Goal: Find specific page/section: Find specific page/section

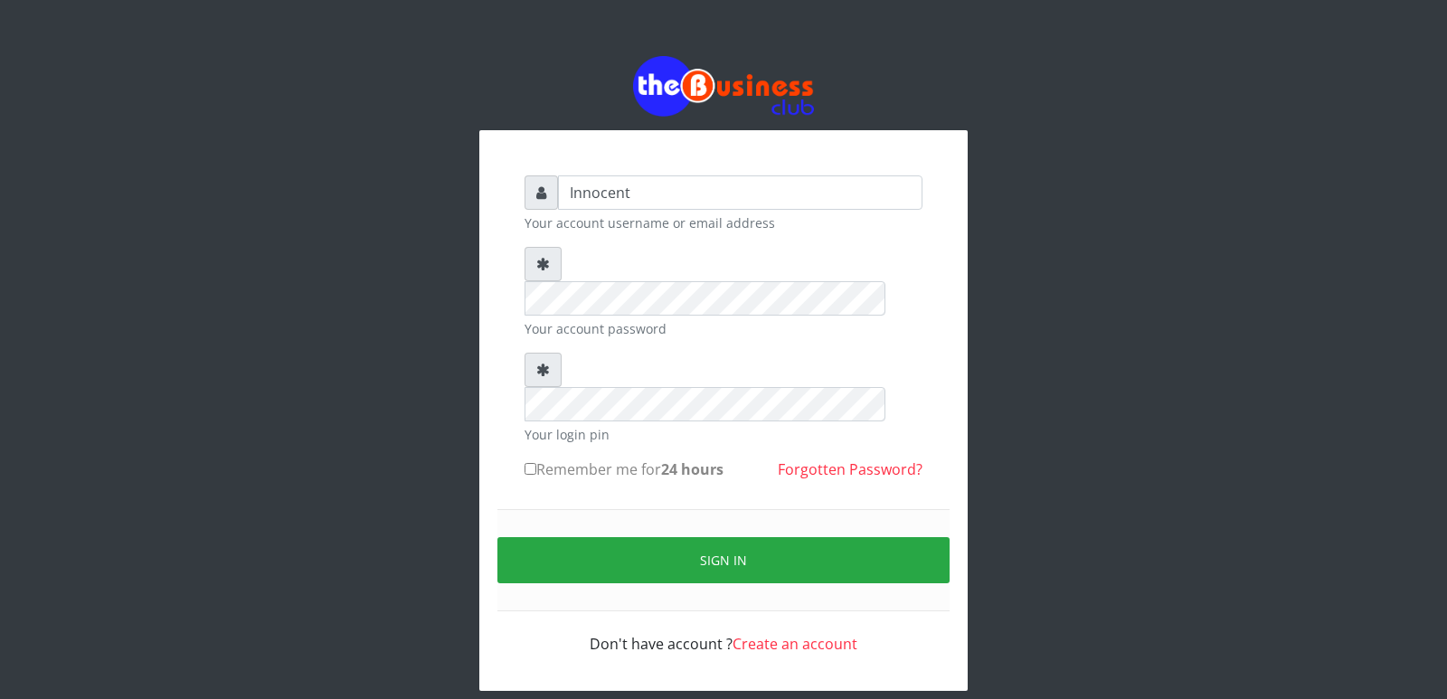
type input "Innocent"
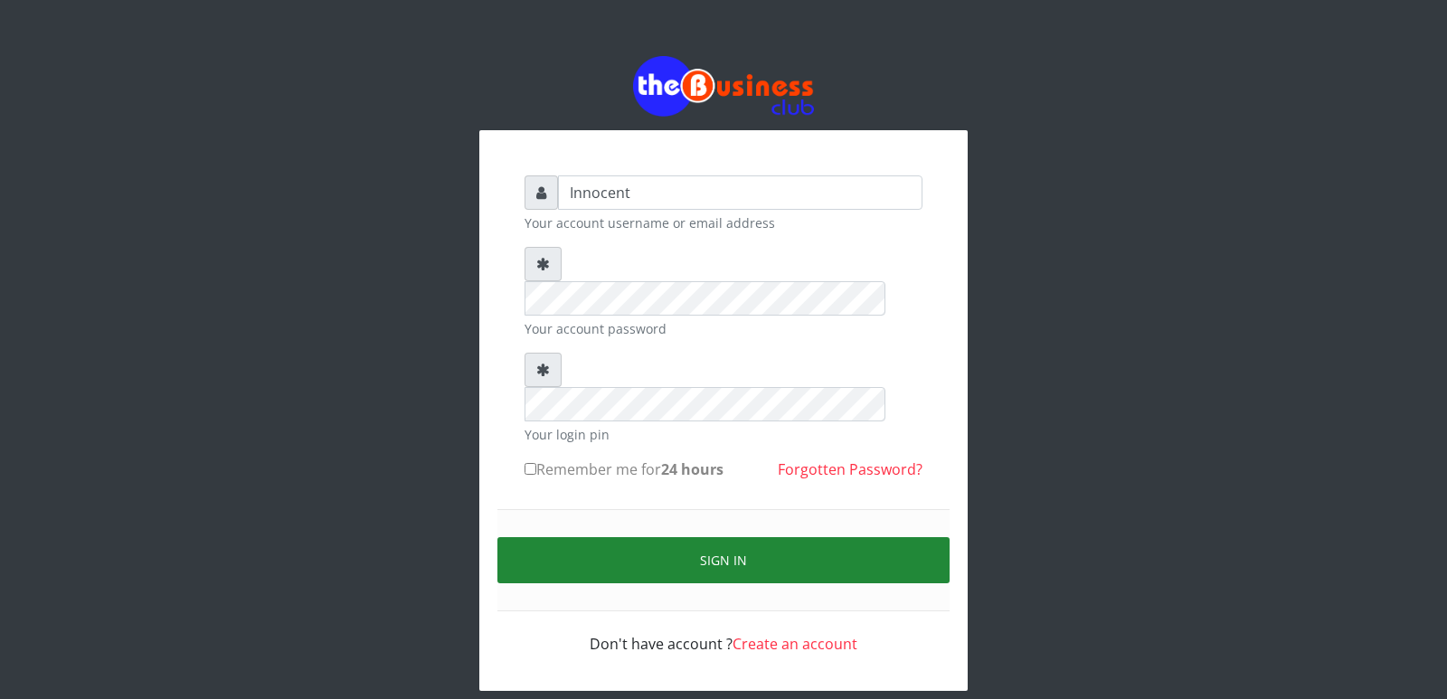
click at [730, 537] on button "Sign in" at bounding box center [723, 560] width 452 height 46
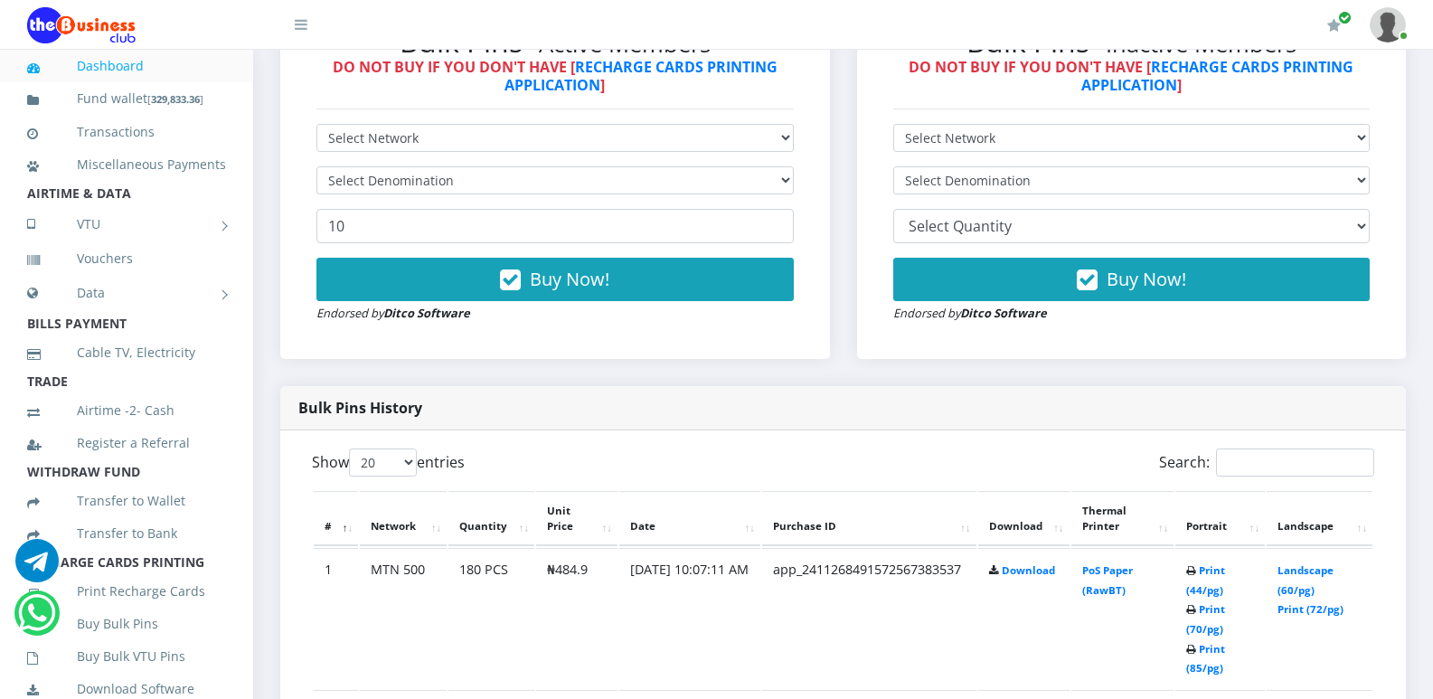
scroll to position [1223, 0]
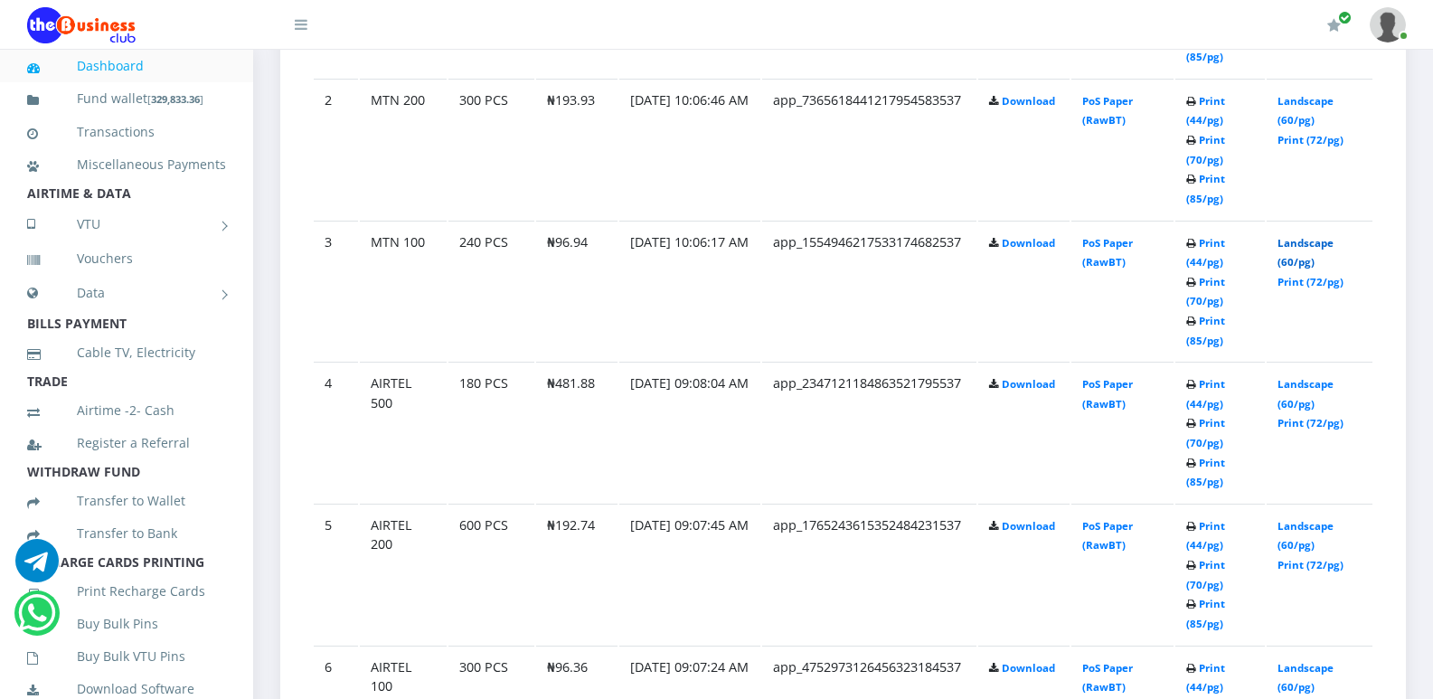
click at [1308, 246] on link "Landscape (60/pg)" at bounding box center [1306, 252] width 56 height 33
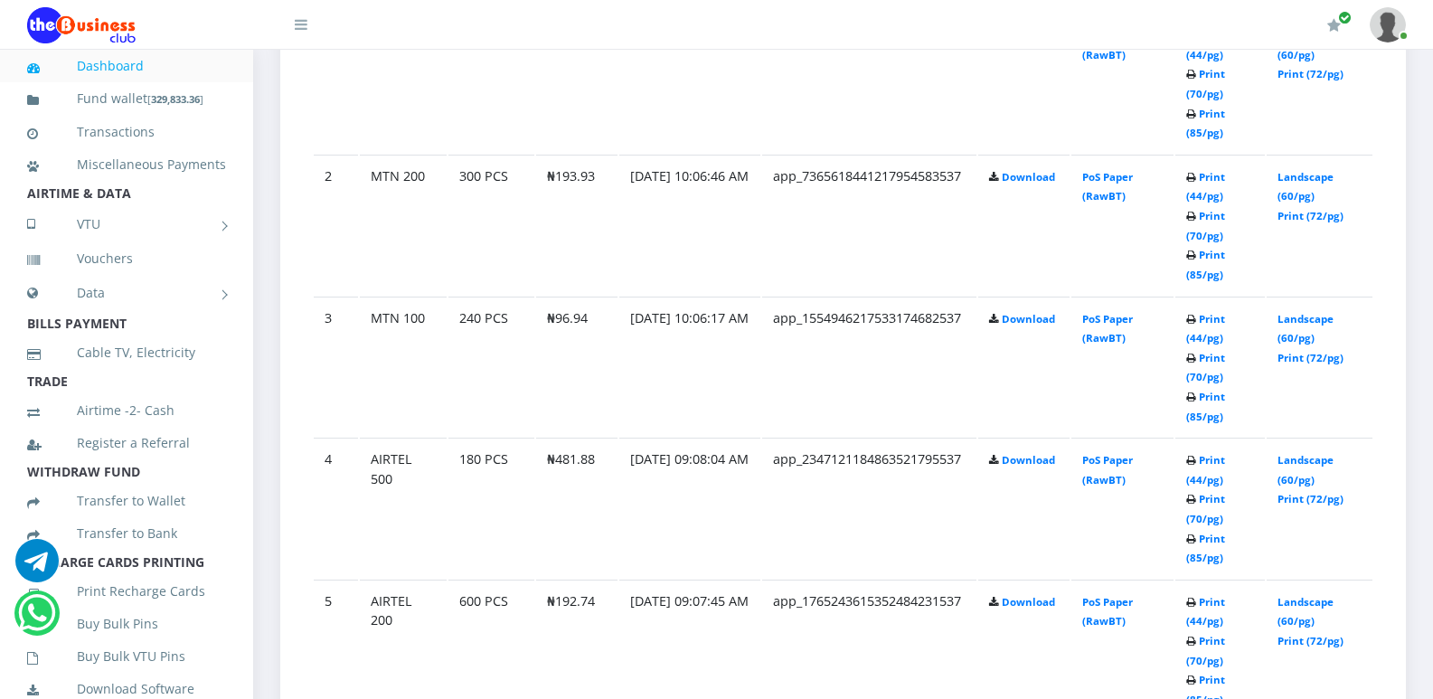
scroll to position [1223, 0]
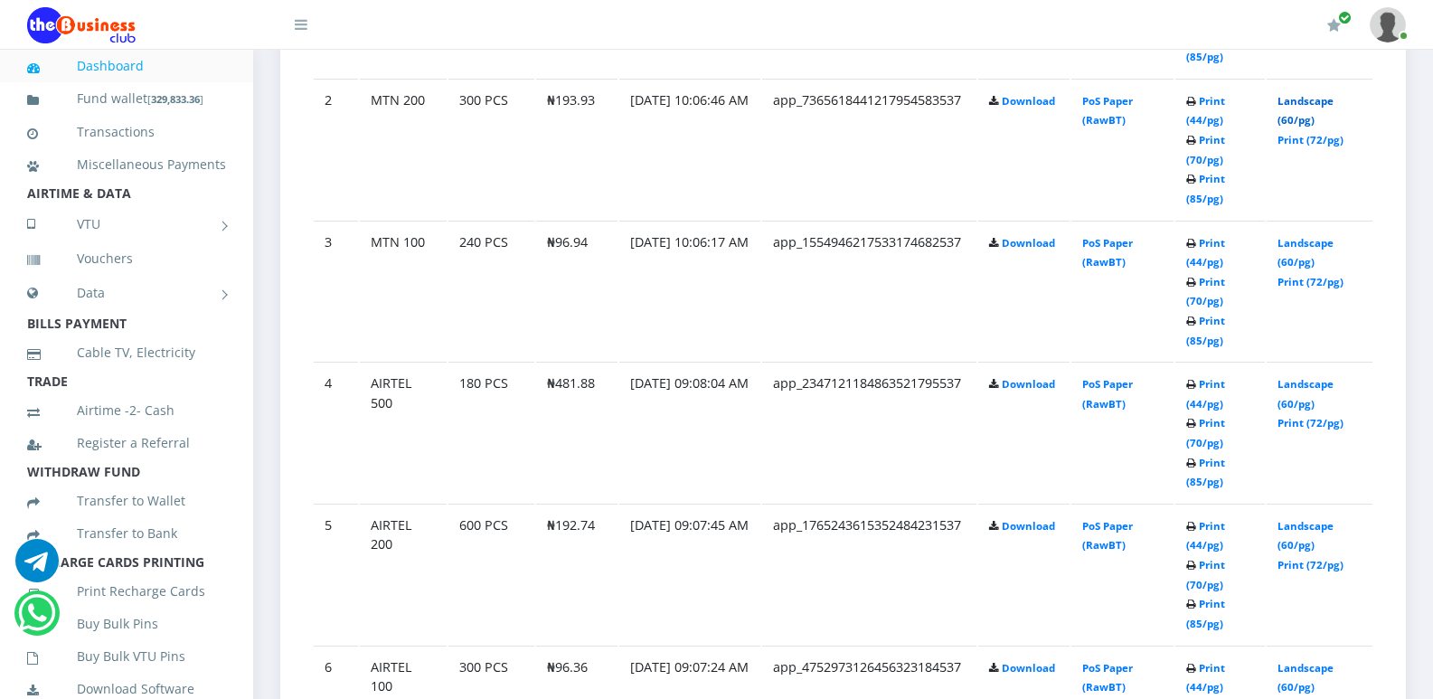
click at [1316, 105] on link "Landscape (60/pg)" at bounding box center [1306, 110] width 56 height 33
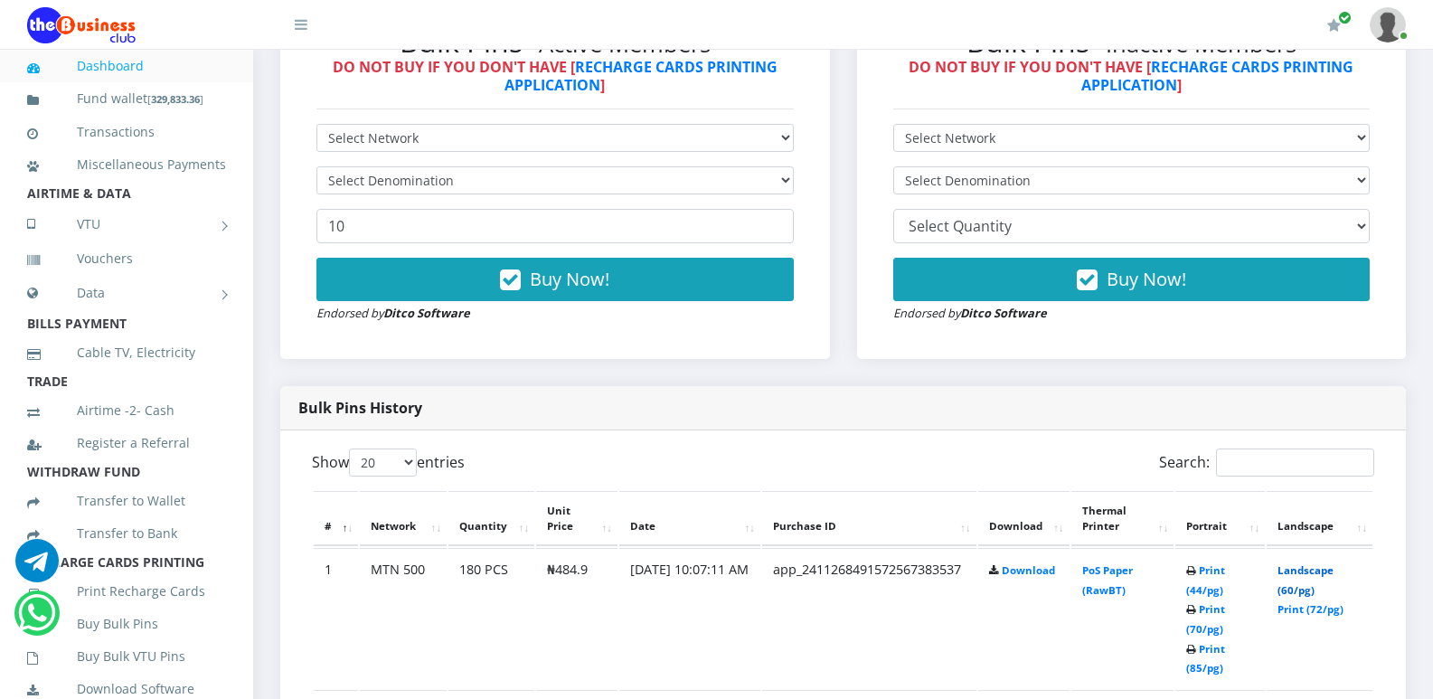
click at [1302, 573] on link "Landscape (60/pg)" at bounding box center [1306, 579] width 56 height 33
